Goal: Communication & Community: Answer question/provide support

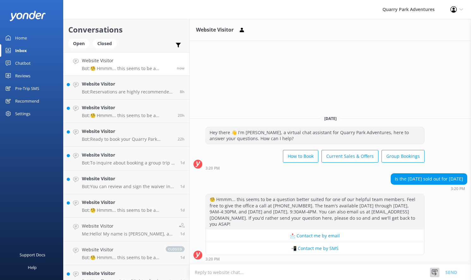
click at [435, 272] on icon at bounding box center [435, 273] width 6 height 6
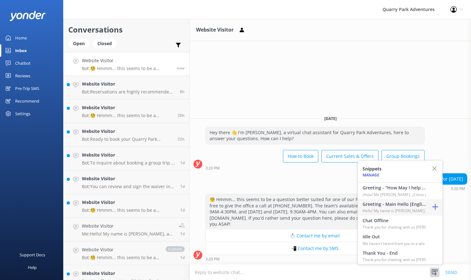
click at [407, 202] on h4 "Greeting - Main Hello [English]" at bounding box center [394, 204] width 63 height 7
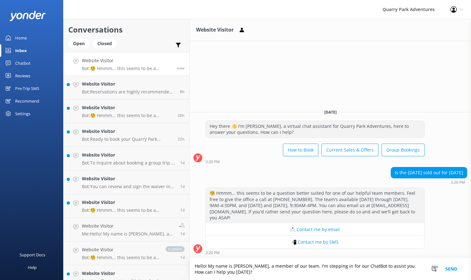
drag, startPoint x: 316, startPoint y: 276, endPoint x: 393, endPoint y: 264, distance: 77.0
click at [393, 264] on textarea "Hello! My name is [PERSON_NAME], a member of our team. I'm stepping in for our …" at bounding box center [330, 270] width 281 height 22
click at [394, 268] on textarea "Hello! My name is [PERSON_NAME], a member of our team. I'm stepping in for our …" at bounding box center [330, 270] width 281 height 22
click at [393, 267] on textarea "Hello! My name is [PERSON_NAME], a member of our team. I'm stepping in for our …" at bounding box center [330, 270] width 281 height 22
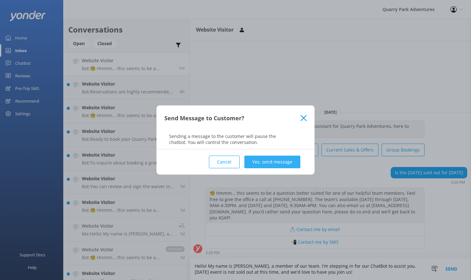
type textarea "Hello! My name is [PERSON_NAME], a member of our team. I'm stepping in for our …"
click at [281, 158] on button "Yes, send message" at bounding box center [272, 162] width 56 height 13
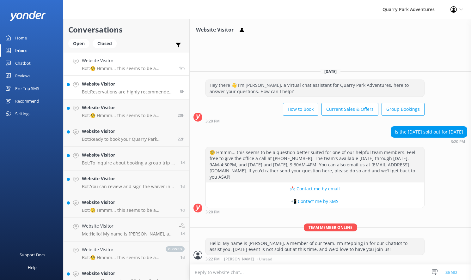
click at [142, 87] on h4 "Website Visitor" at bounding box center [128, 84] width 93 height 7
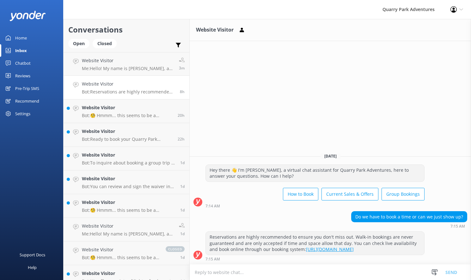
click at [262, 215] on div "Do we have to book a time or can we just show up? 7:15 AM" at bounding box center [330, 219] width 281 height 17
click at [296, 115] on div "Website Visitor [DATE] Hey there 👋 I'm [PERSON_NAME], a virtual chat assistant …" at bounding box center [330, 149] width 281 height 261
click at [123, 81] on h4 "Website Visitor" at bounding box center [128, 84] width 93 height 7
click at [122, 99] on link "Website Visitor Bot: Reservations are highly recommended to ensure you don't mi…" at bounding box center [127, 88] width 126 height 24
click at [15, 42] on div "Home" at bounding box center [21, 38] width 12 height 13
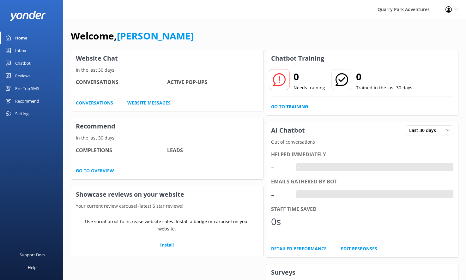
click at [19, 50] on div "Inbox" at bounding box center [20, 50] width 11 height 13
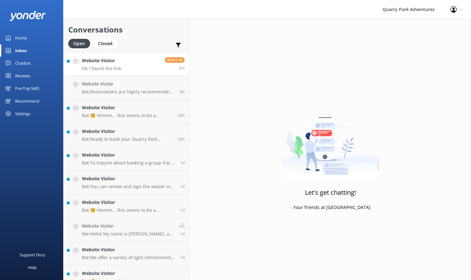
click at [141, 66] on link "Website Visitor Ok I found the link Reply 2m" at bounding box center [127, 64] width 126 height 24
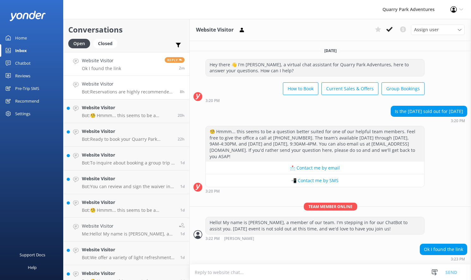
click at [118, 93] on p "Bot: Reservations are highly recommended to ensure you don't miss out. Walk-in …" at bounding box center [128, 92] width 93 height 6
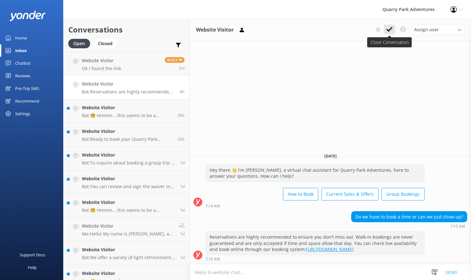
click at [385, 32] on button at bounding box center [389, 29] width 11 height 9
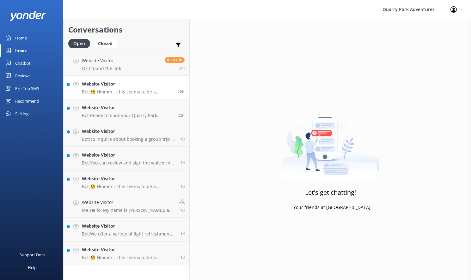
click at [128, 94] on p "Bot: 🧐 Hmmm... this seems to be a question better suited for one of our helpful…" at bounding box center [127, 92] width 91 height 6
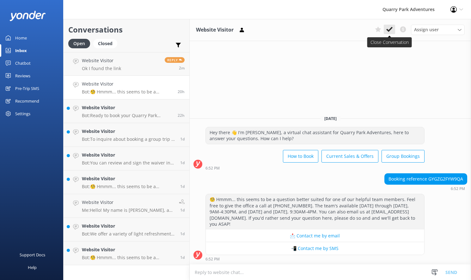
click at [392, 30] on icon at bounding box center [389, 29] width 6 height 6
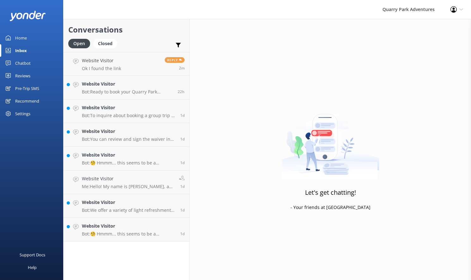
click at [132, 105] on h4 "Website Visitor" at bounding box center [129, 107] width 94 height 7
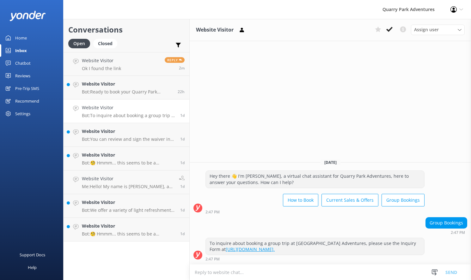
click at [391, 28] on use at bounding box center [389, 29] width 6 height 5
click at [116, 93] on p "Bot: Ready to book your Quarry Park adventure? Simply check live availability a…" at bounding box center [127, 92] width 91 height 6
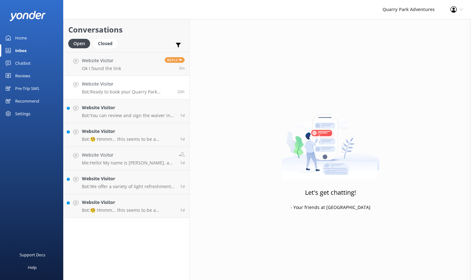
click at [119, 92] on p "Bot: Ready to book your Quarry Park adventure? Simply check live availability a…" at bounding box center [127, 92] width 91 height 6
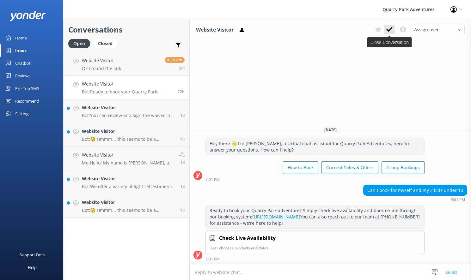
click at [388, 32] on icon at bounding box center [389, 29] width 6 height 6
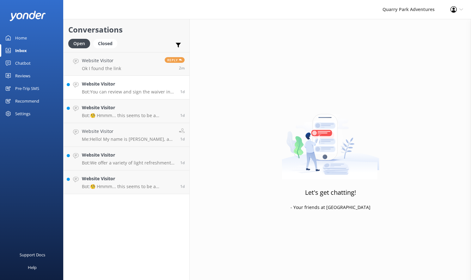
click at [123, 88] on div "Website Visitor Bot: You can review and sign the waiver in advance at [URL][DOM…" at bounding box center [129, 88] width 94 height 14
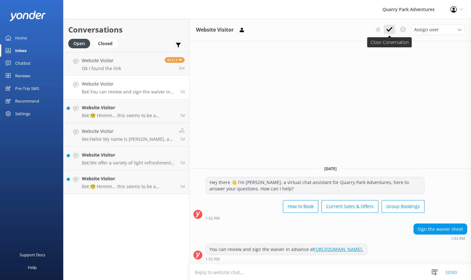
click at [389, 29] on icon at bounding box center [389, 29] width 6 height 6
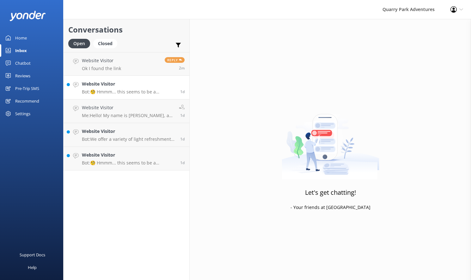
click at [107, 95] on link "Website Visitor Bot: 🧐 Hmmm... this seems to be a question better suited for on…" at bounding box center [127, 88] width 126 height 24
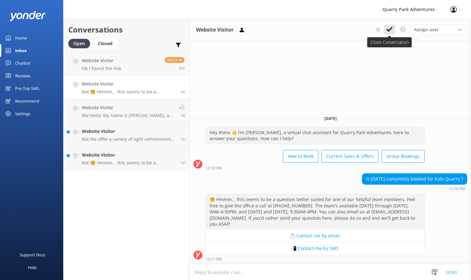
click at [388, 30] on use at bounding box center [389, 29] width 6 height 5
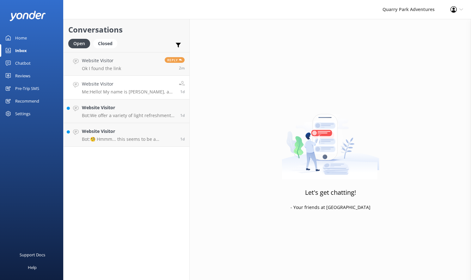
click at [126, 93] on p "Me: Hello! My name is [PERSON_NAME], a member of our team. I'm stepping in for …" at bounding box center [128, 92] width 92 height 6
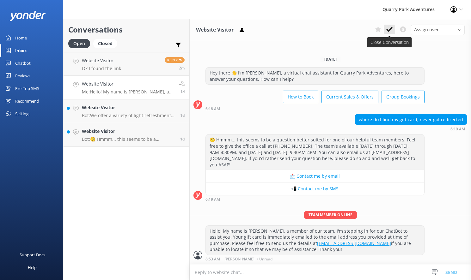
click at [389, 27] on icon at bounding box center [389, 29] width 6 height 6
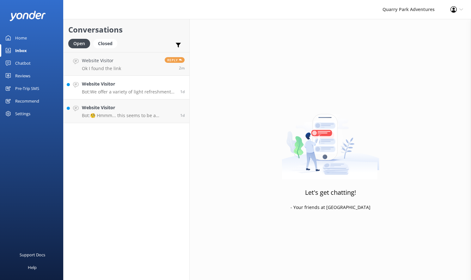
click at [145, 91] on p "Bot: We offer a variety of light refreshments, including chips, snacks, and dri…" at bounding box center [129, 92] width 94 height 6
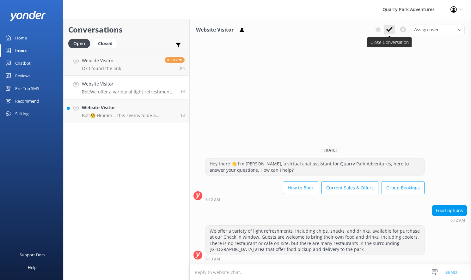
click at [391, 31] on icon at bounding box center [389, 29] width 6 height 6
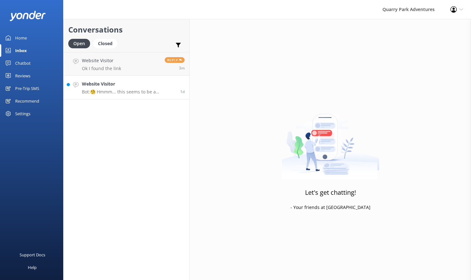
click at [121, 89] on p "Bot: 🧐 Hmmm... this seems to be a question better suited for one of our helpful…" at bounding box center [129, 92] width 94 height 6
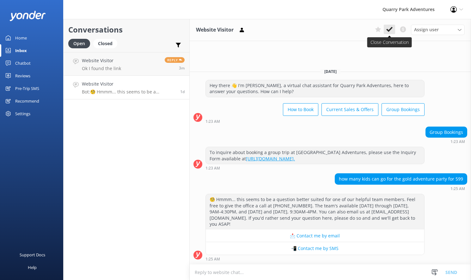
click at [392, 32] on icon at bounding box center [389, 29] width 6 height 6
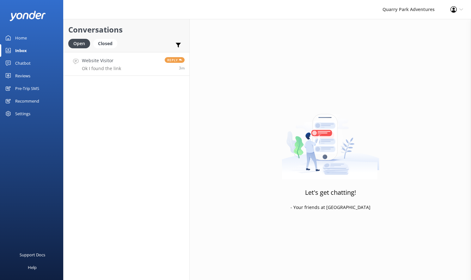
click at [130, 68] on link "Website Visitor Ok I found the link Reply 3m" at bounding box center [127, 64] width 126 height 24
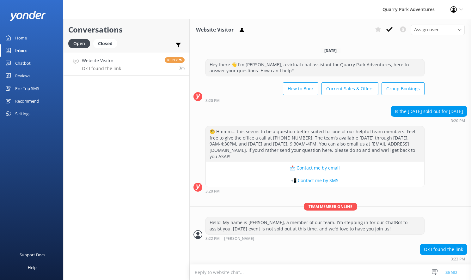
click at [275, 275] on textarea at bounding box center [330, 272] width 281 height 15
type textarea "I"
type textarea "D"
click at [435, 271] on use at bounding box center [435, 273] width 6 height 6
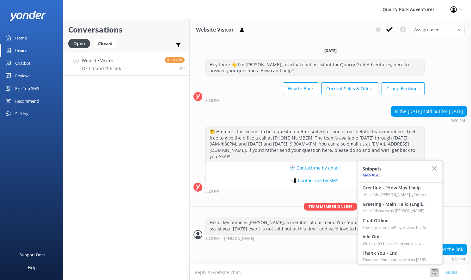
click at [310, 274] on textarea at bounding box center [330, 272] width 281 height 15
type textarea "I"
type textarea "Awesome! Is there anything else I can do to assist you [DATE]?"
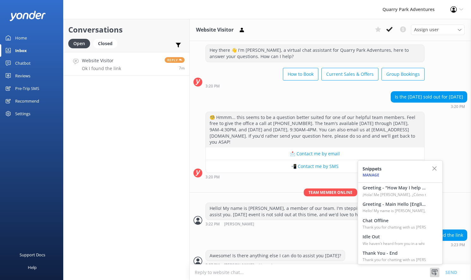
click at [263, 230] on div "Ok I found the link 3:23 PM" at bounding box center [330, 238] width 281 height 17
